Goal: Task Accomplishment & Management: Complete application form

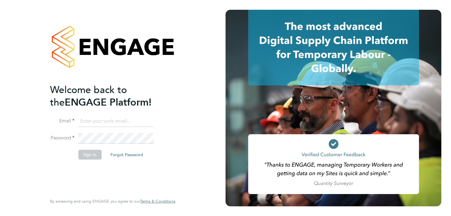
type input "[PERSON_NAME][EMAIL_ADDRESS][DOMAIN_NAME]"
click at [92, 159] on button "Sign In" at bounding box center [89, 155] width 23 height 10
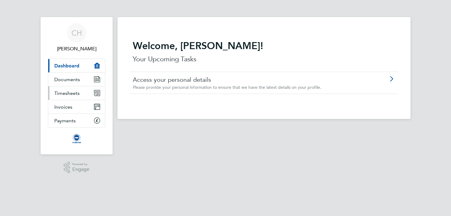
click at [74, 91] on span "Timesheets" at bounding box center [66, 93] width 25 height 6
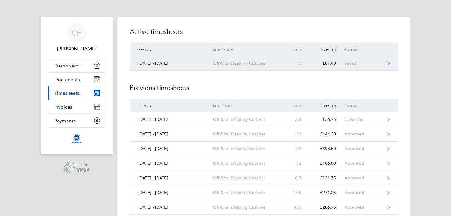
click at [230, 61] on div "Off-Site, Disability Coaches" at bounding box center [248, 63] width 70 height 5
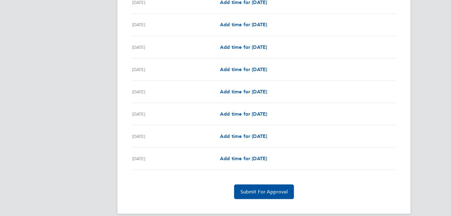
scroll to position [693, 0]
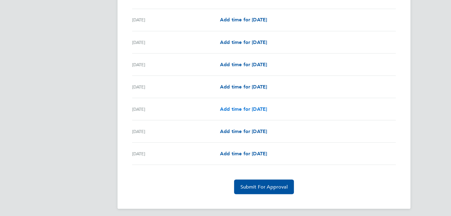
click at [242, 106] on span "Add time for [DATE]" at bounding box center [243, 109] width 47 height 6
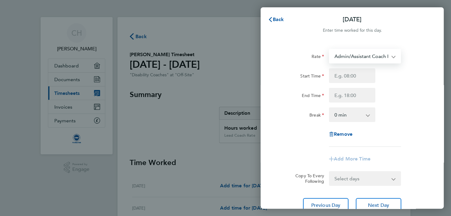
click at [386, 56] on select "Admin/Assistant Coach Rat - 12.98 Lead Coach Rate - 16.28" at bounding box center [360, 55] width 63 height 13
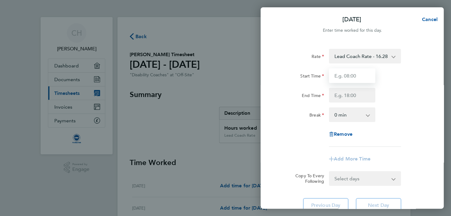
click at [352, 74] on input "Start Time" at bounding box center [352, 75] width 46 height 15
type input "12:15"
click at [356, 95] on input "End Time" at bounding box center [352, 95] width 46 height 15
type input "14:45"
click at [343, 115] on select "0 min 15 min 30 min 45 min 60 min 75 min 90 min" at bounding box center [348, 114] width 38 height 13
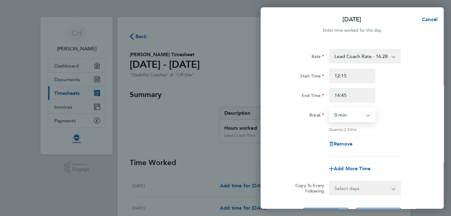
click at [329, 108] on select "0 min 15 min 30 min 45 min 60 min 75 min 90 min" at bounding box center [348, 114] width 38 height 13
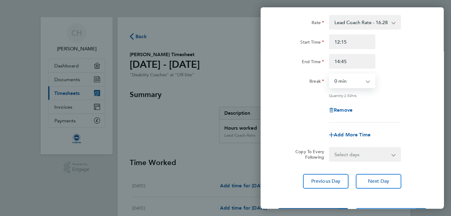
scroll to position [59, 0]
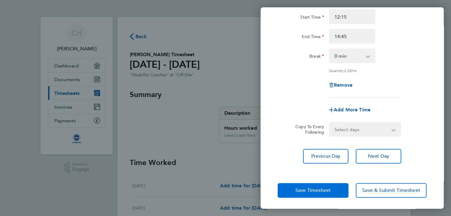
click at [323, 189] on span "Save Timesheet" at bounding box center [312, 190] width 35 height 6
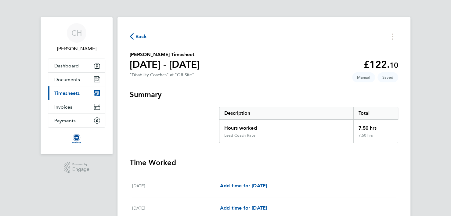
click at [138, 34] on span "Back" at bounding box center [140, 36] width 11 height 7
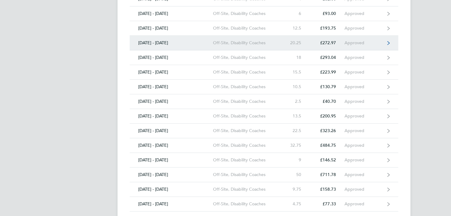
scroll to position [275, 0]
